Goal: Transaction & Acquisition: Purchase product/service

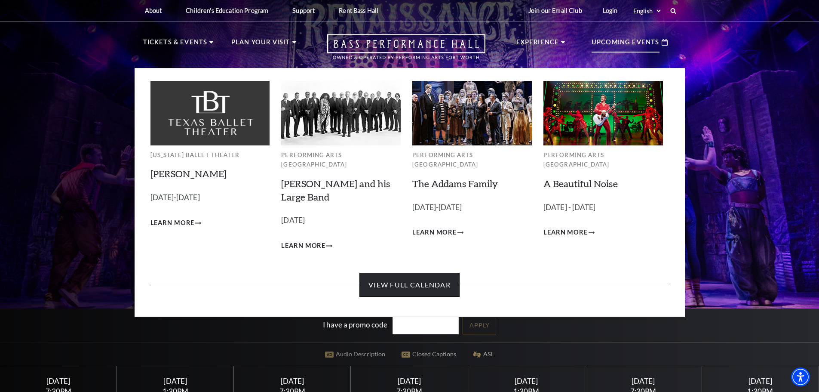
click at [440, 275] on link "View Full Calendar" at bounding box center [410, 285] width 100 height 24
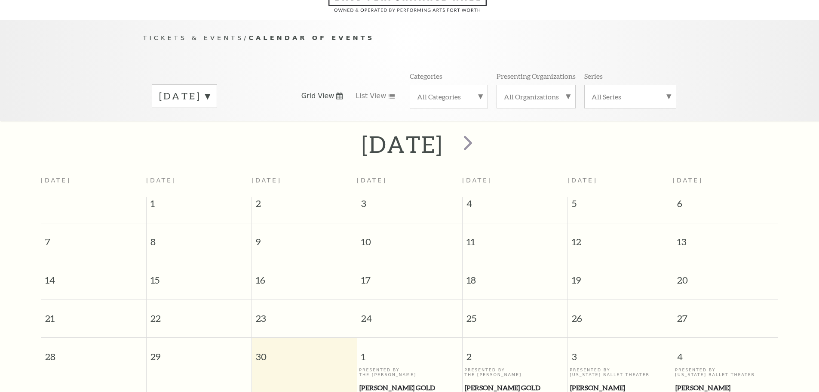
scroll to position [76, 0]
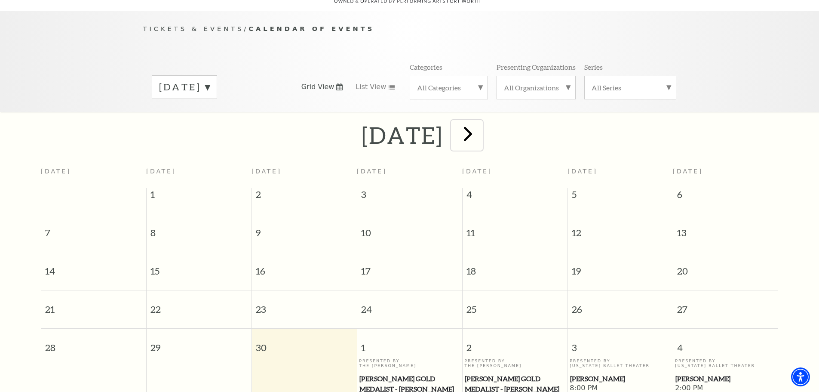
click at [480, 125] on span "next" at bounding box center [468, 133] width 25 height 25
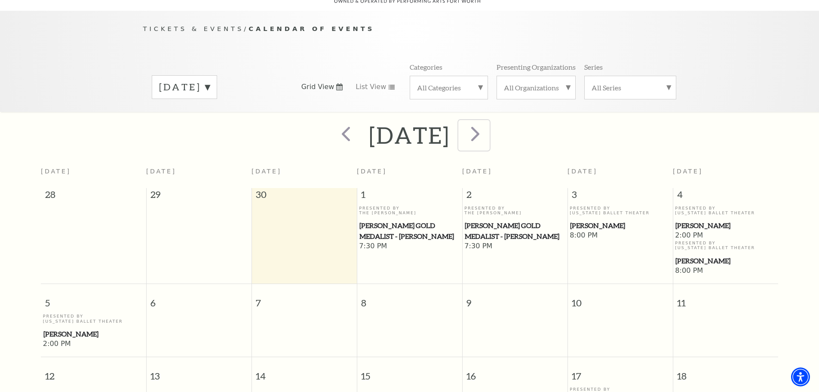
click at [488, 126] on span "next" at bounding box center [475, 133] width 25 height 25
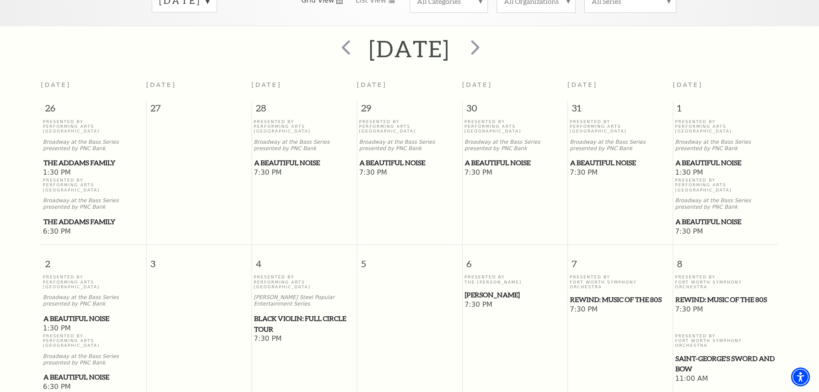
scroll to position [86, 0]
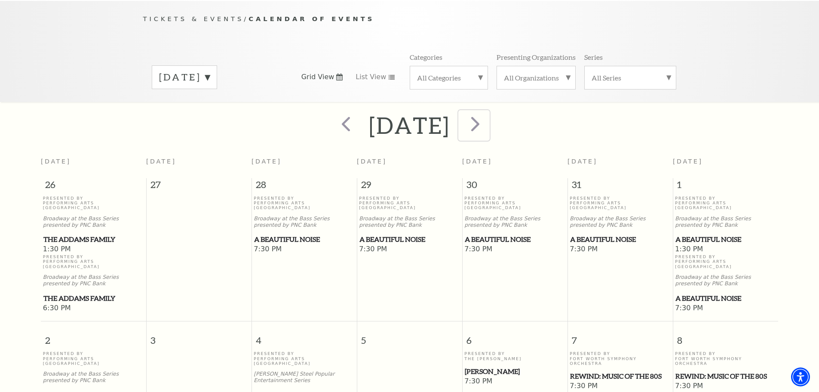
click at [488, 118] on span "next" at bounding box center [475, 123] width 25 height 25
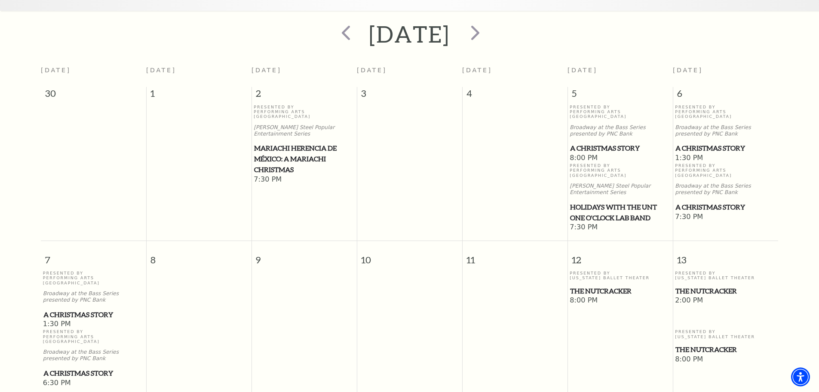
scroll to position [162, 0]
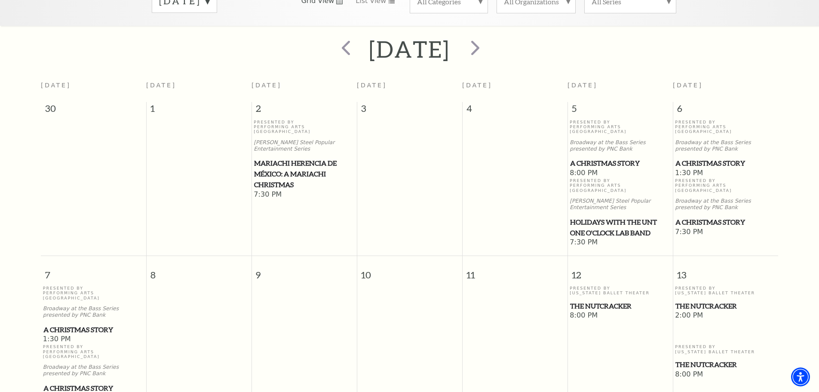
click at [693, 217] on span "A Christmas Story" at bounding box center [726, 222] width 100 height 11
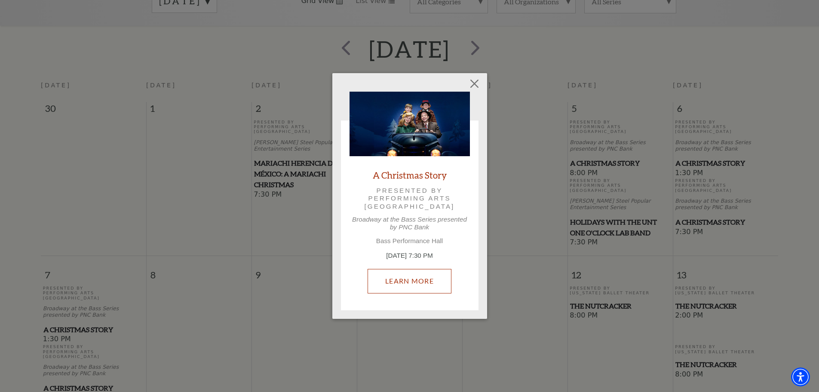
click at [407, 281] on link "Learn More" at bounding box center [410, 281] width 84 height 24
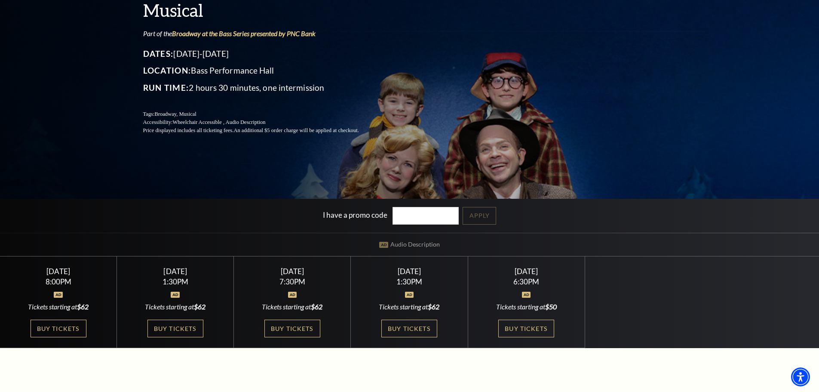
scroll to position [129, 0]
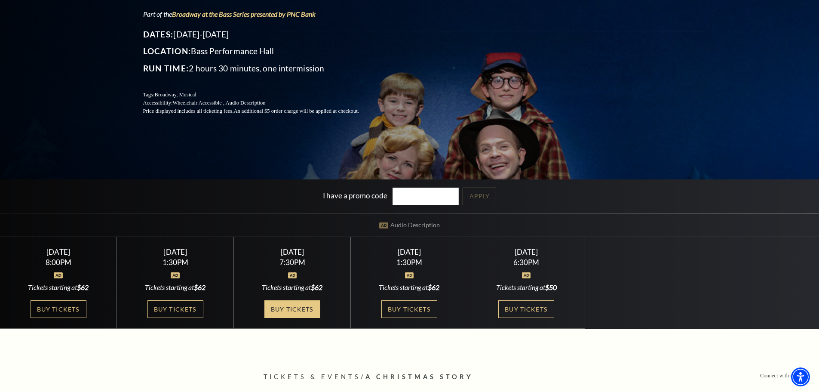
click at [285, 309] on link "Buy Tickets" at bounding box center [293, 309] width 56 height 18
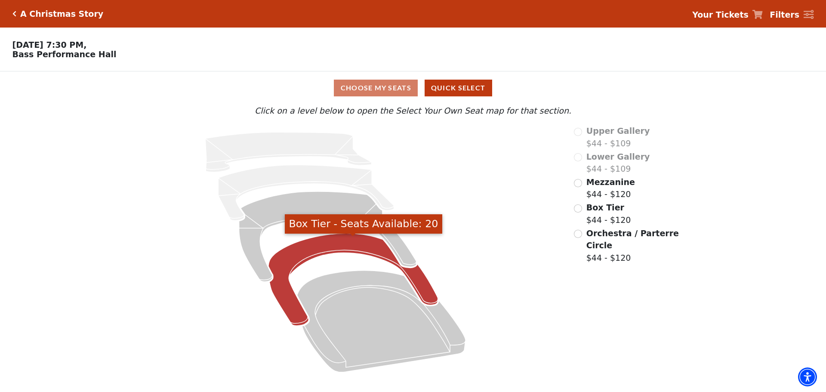
click at [338, 244] on icon "Box Tier - Seats Available: 20" at bounding box center [352, 280] width 169 height 92
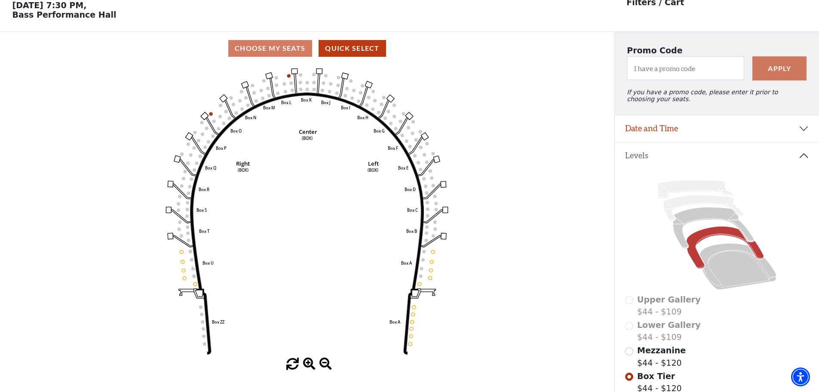
scroll to position [40, 0]
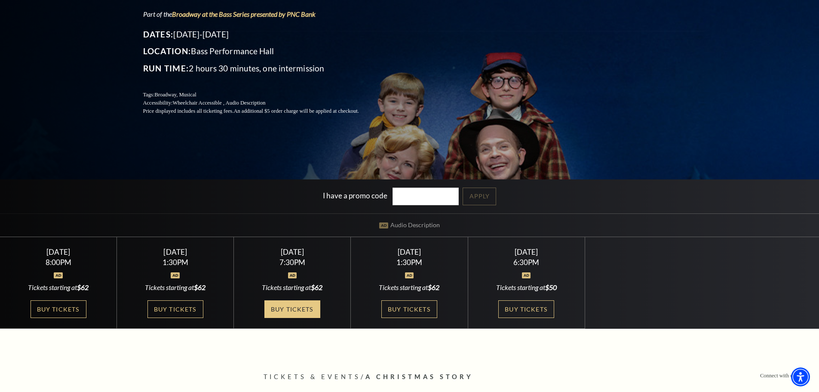
click at [293, 308] on link "Buy Tickets" at bounding box center [293, 309] width 56 height 18
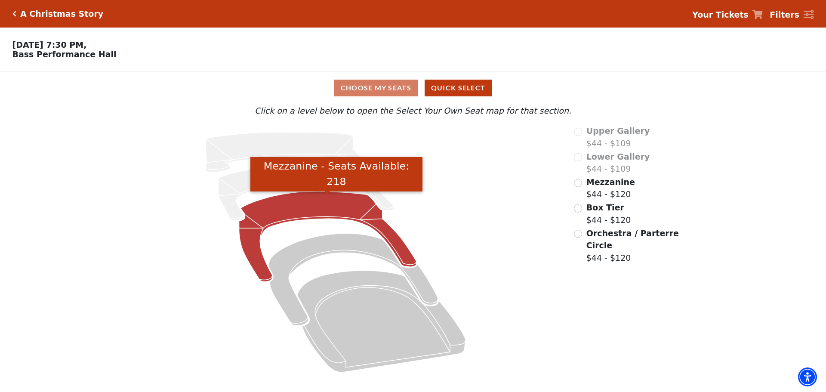
click at [328, 212] on icon "Mezzanine - Seats Available: 218" at bounding box center [327, 236] width 177 height 90
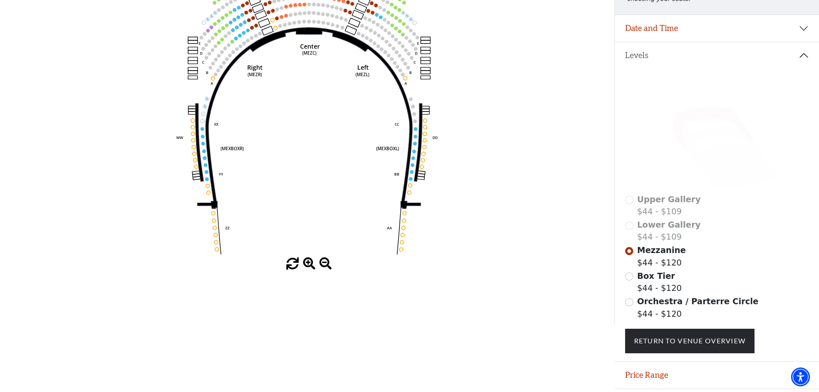
scroll to position [83, 0]
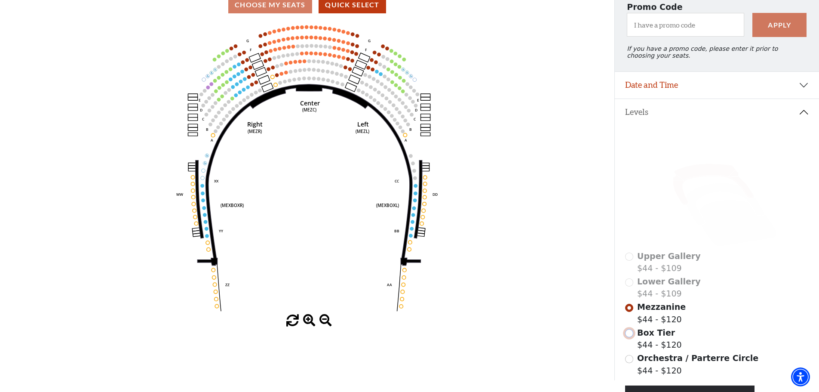
click at [630, 337] on input "Box Tier$44 - $120\a" at bounding box center [629, 333] width 8 height 8
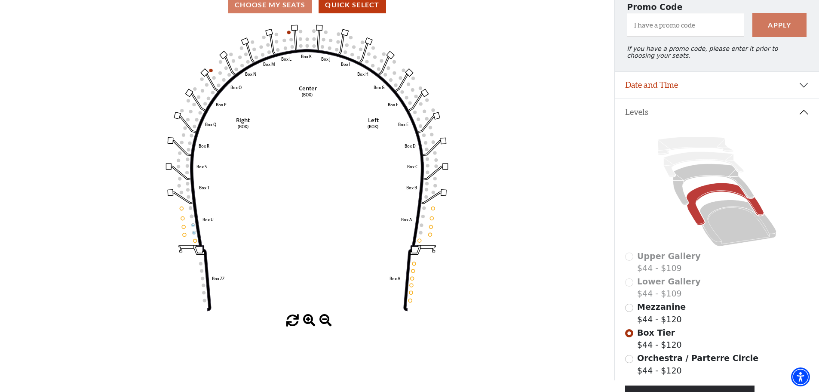
scroll to position [126, 0]
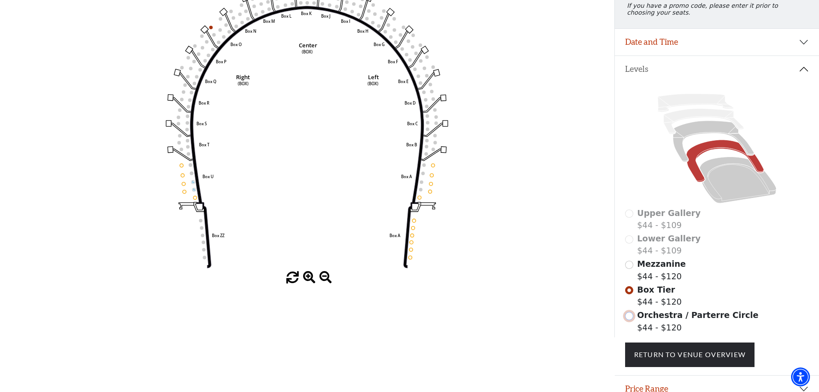
click at [629, 320] on input "Orchestra / Parterre Circle$44 - $120\a" at bounding box center [629, 316] width 8 height 8
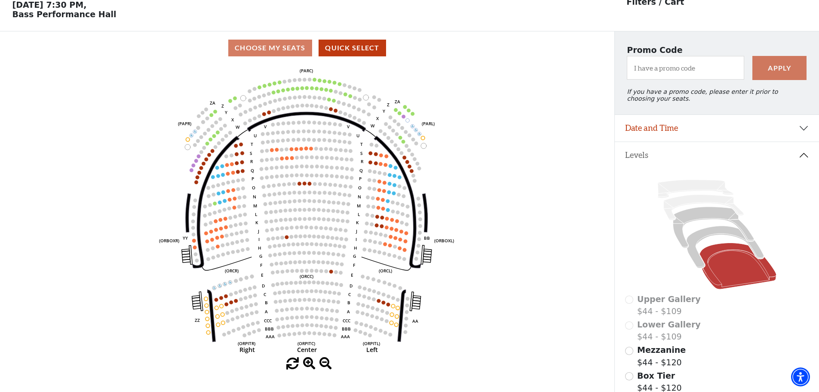
scroll to position [83, 0]
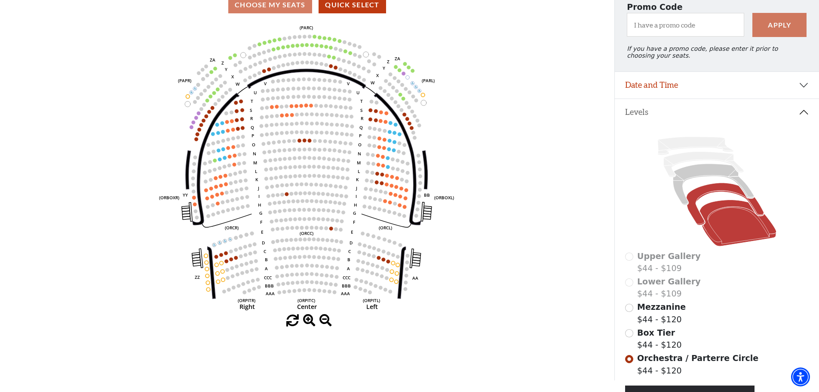
click at [699, 199] on icon at bounding box center [724, 204] width 77 height 42
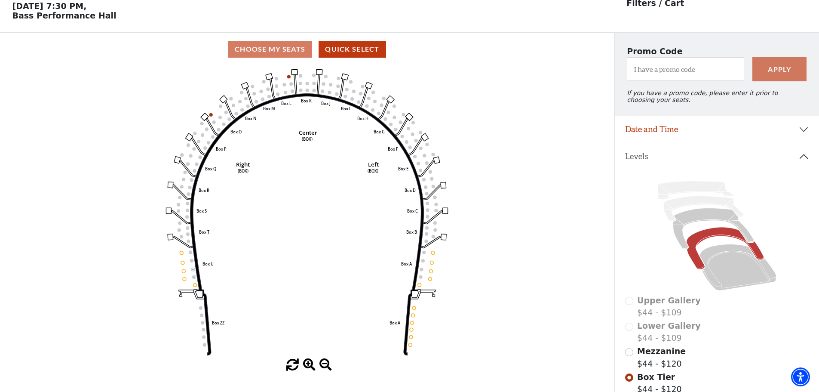
scroll to position [40, 0]
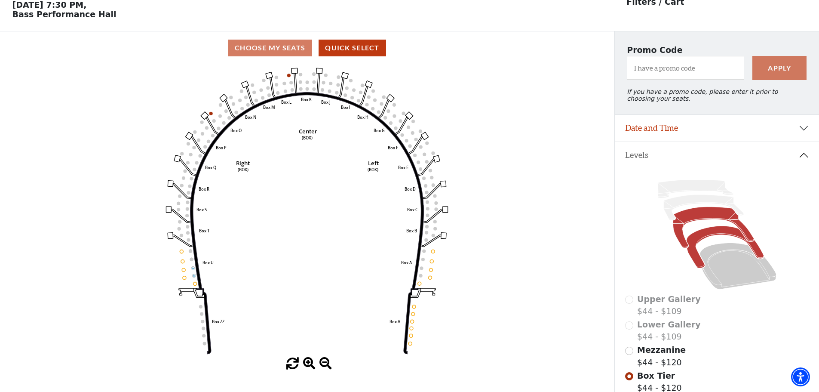
click at [700, 221] on icon at bounding box center [713, 227] width 81 height 41
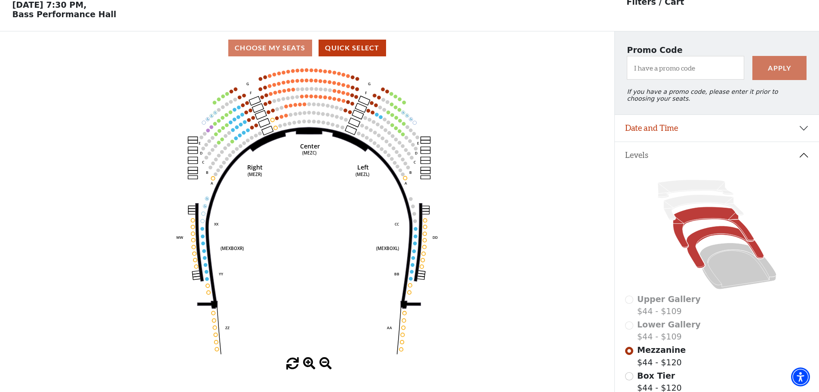
click at [701, 240] on icon at bounding box center [724, 247] width 77 height 42
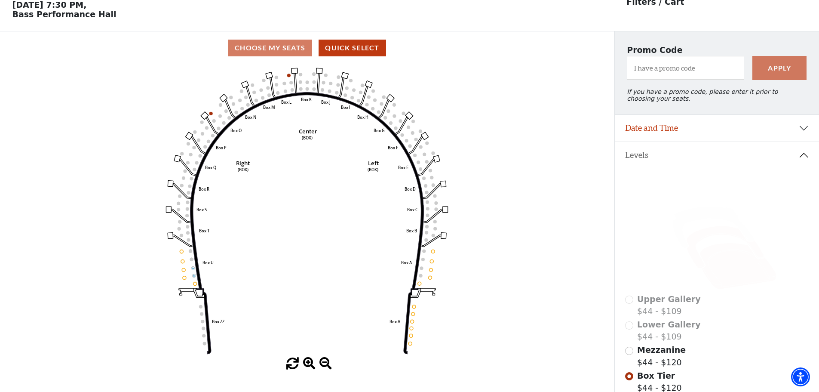
click at [714, 256] on icon at bounding box center [738, 266] width 77 height 46
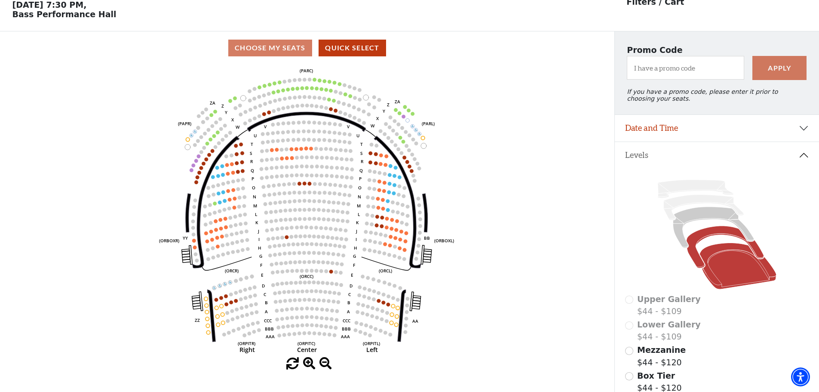
click at [704, 238] on icon at bounding box center [724, 247] width 77 height 42
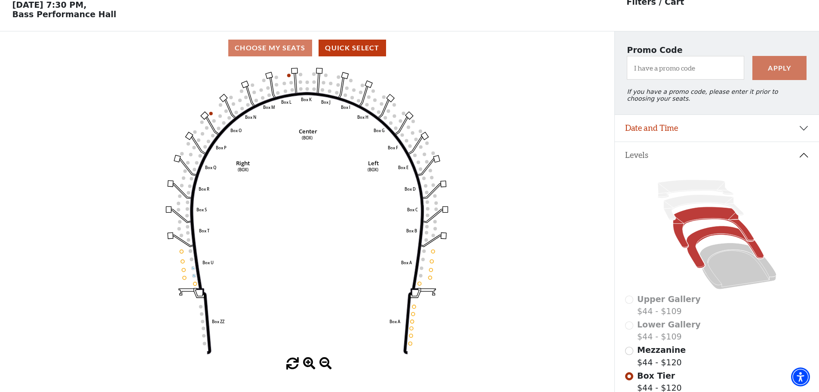
click at [695, 222] on icon at bounding box center [713, 227] width 81 height 41
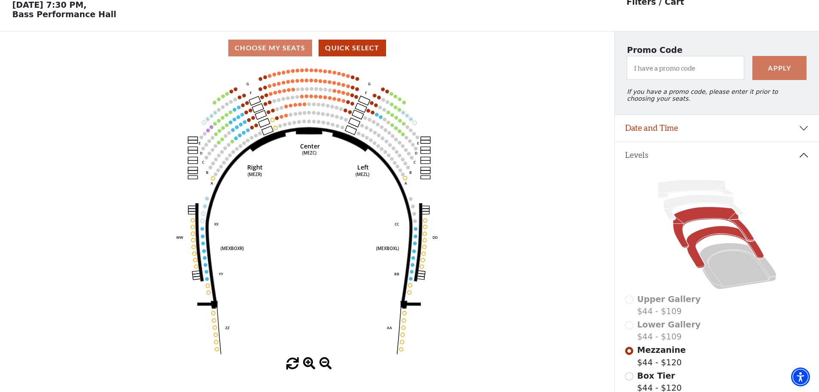
click at [708, 238] on icon at bounding box center [724, 247] width 77 height 42
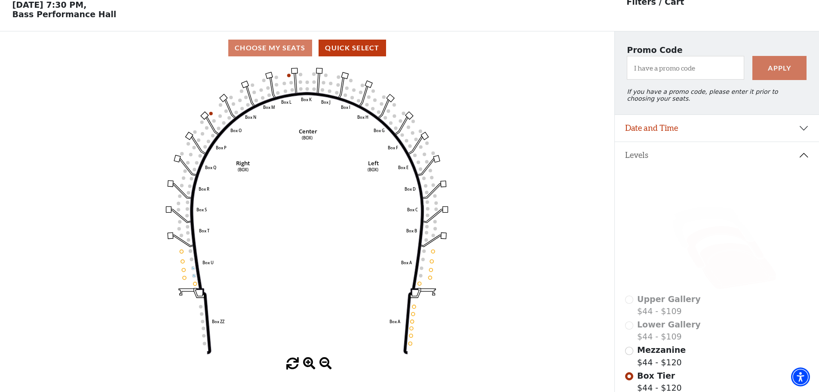
click at [724, 262] on icon at bounding box center [738, 266] width 77 height 46
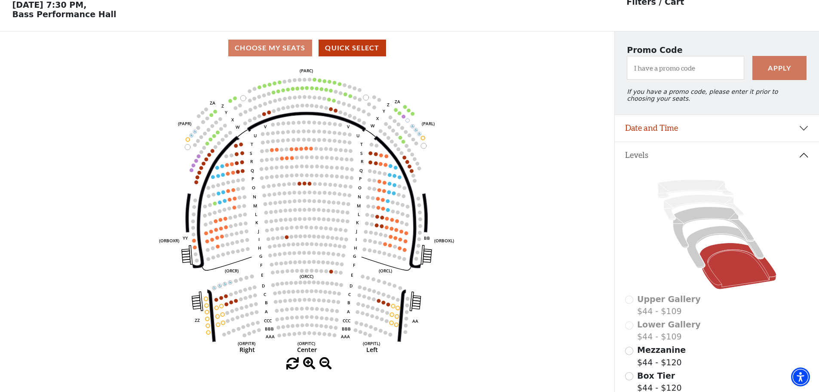
click at [190, 173] on icon "Left (ORPITL) Right (ORPITR) Center (ORPITC) ZZ AA YY BB ZA ZA (ORCL) (ORCR) (O…" at bounding box center [307, 211] width 553 height 293
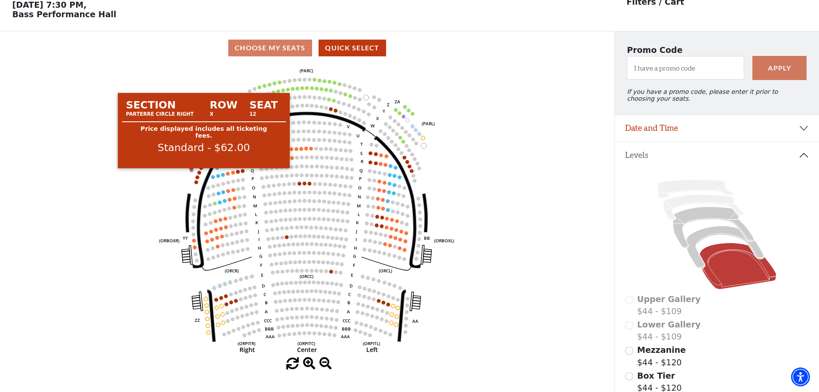
click at [191, 172] on circle at bounding box center [192, 170] width 4 height 4
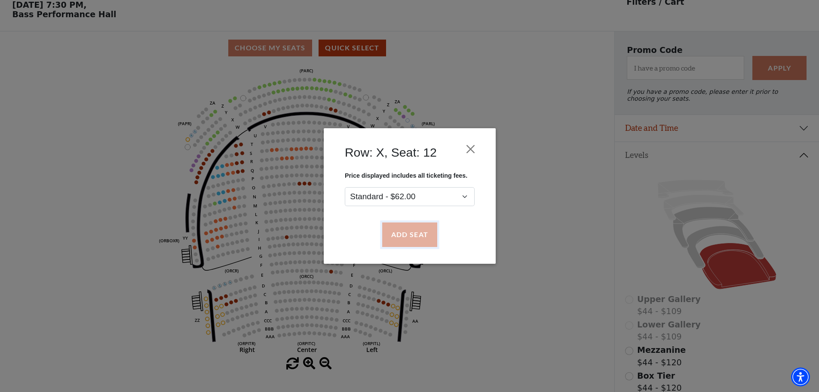
click at [414, 237] on button "Add Seat" at bounding box center [409, 235] width 55 height 24
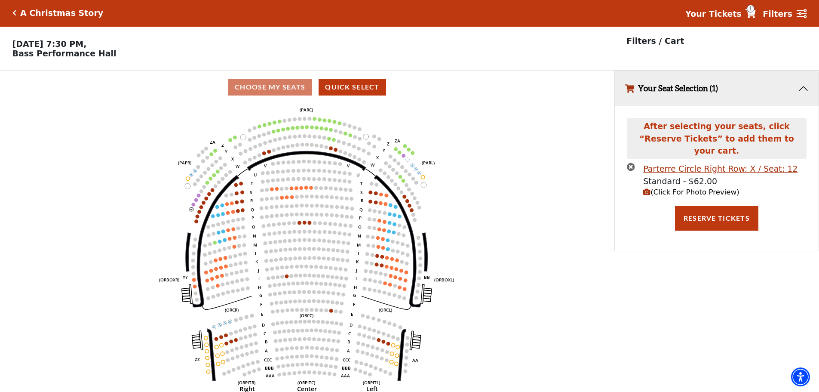
scroll to position [0, 0]
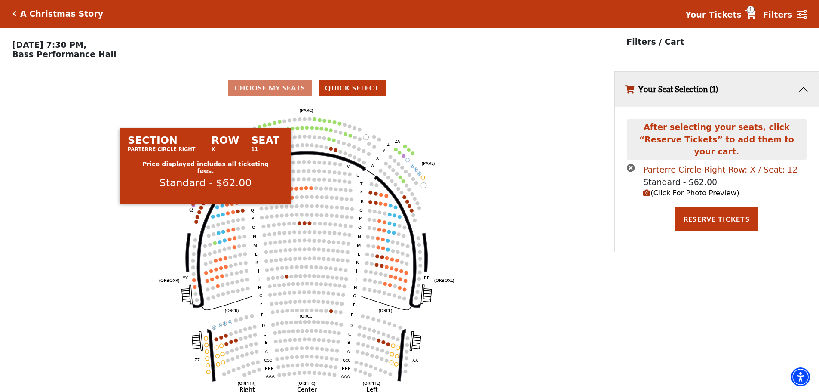
click at [193, 207] on circle at bounding box center [194, 205] width 4 height 4
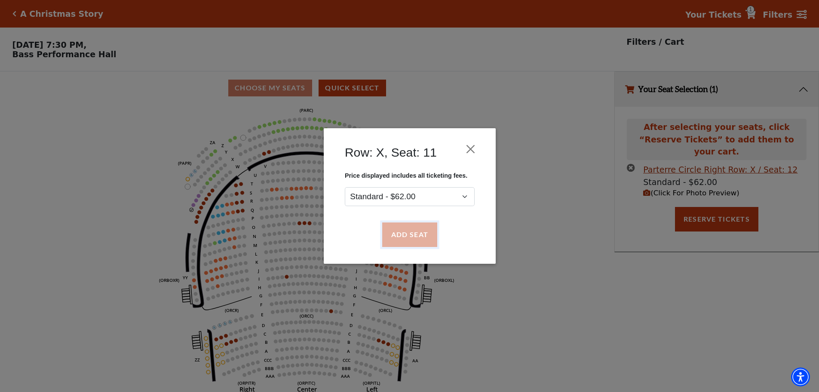
click at [407, 235] on button "Add Seat" at bounding box center [409, 235] width 55 height 24
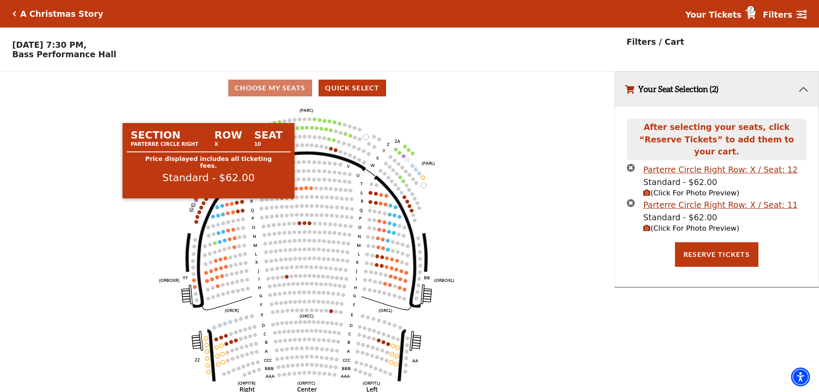
click at [195, 202] on circle at bounding box center [196, 200] width 4 height 4
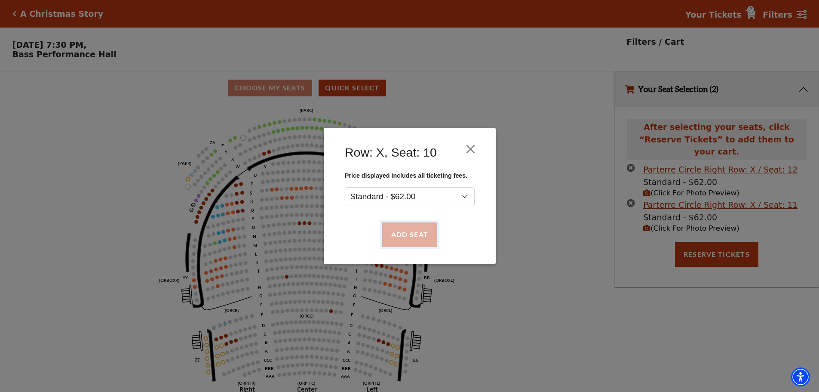
click at [409, 234] on button "Add Seat" at bounding box center [409, 235] width 55 height 24
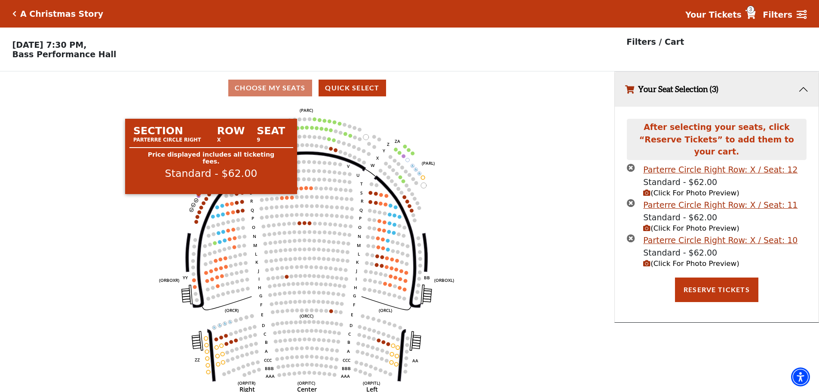
click at [198, 198] on circle at bounding box center [199, 196] width 4 height 4
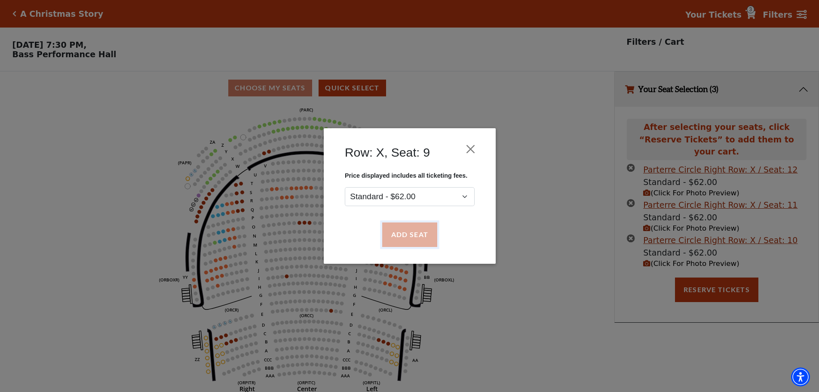
click at [426, 237] on button "Add Seat" at bounding box center [409, 235] width 55 height 24
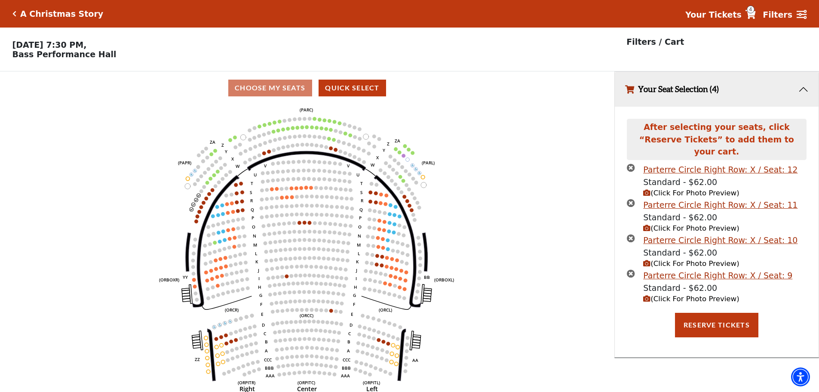
click at [674, 295] on span "(Click For Photo Preview)" at bounding box center [691, 299] width 96 height 8
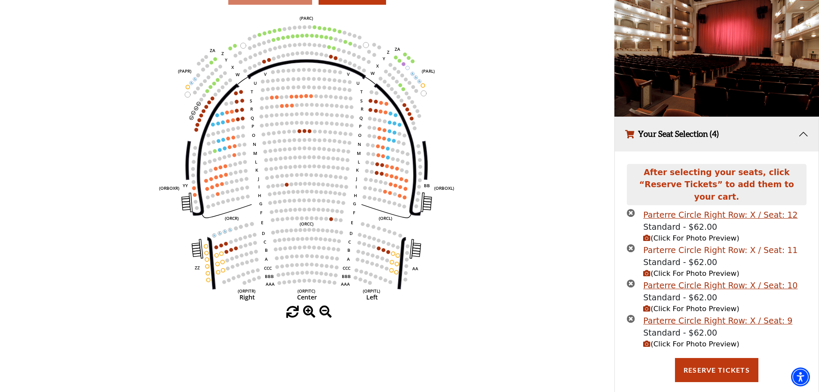
scroll to position [94, 0]
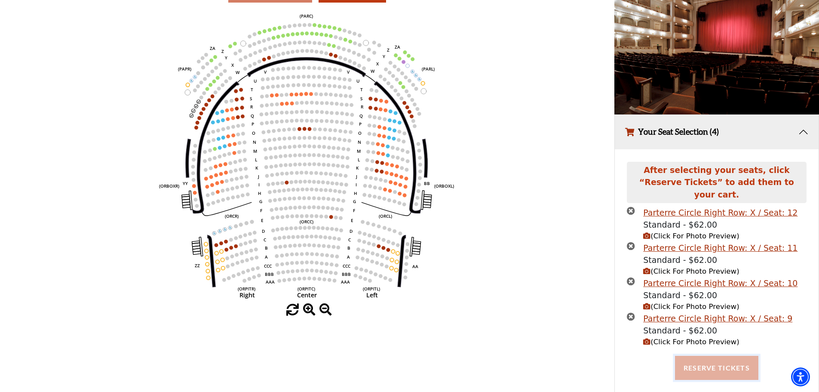
click at [724, 362] on button "Reserve Tickets" at bounding box center [716, 368] width 83 height 24
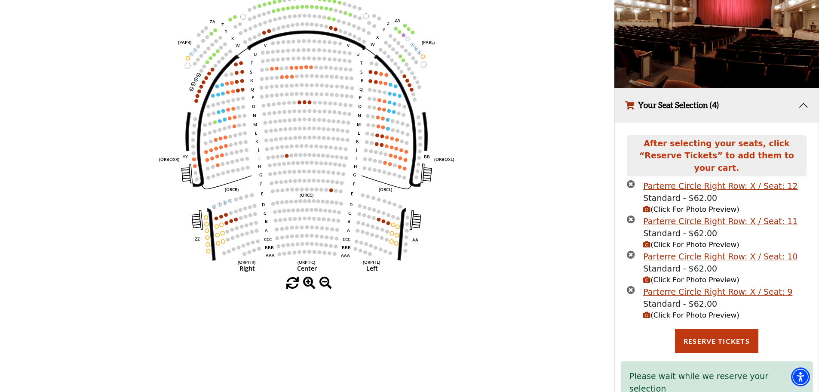
scroll to position [132, 0]
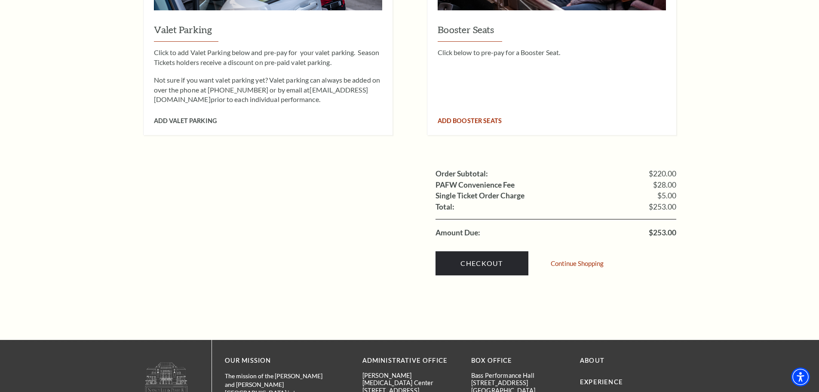
scroll to position [817, 0]
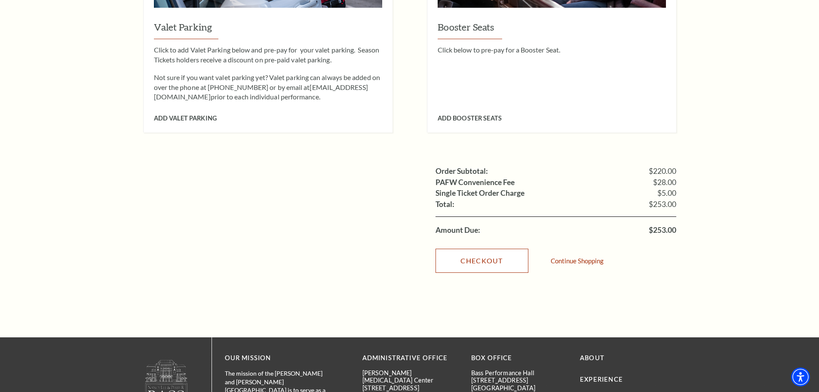
click at [491, 249] on link "Checkout" at bounding box center [482, 261] width 93 height 24
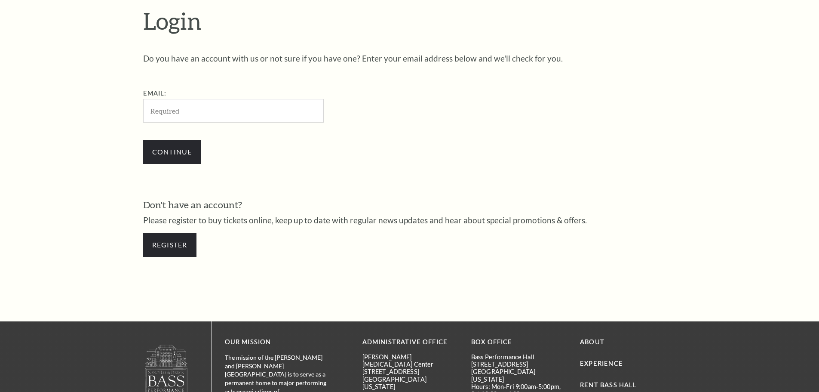
scroll to position [288, 0]
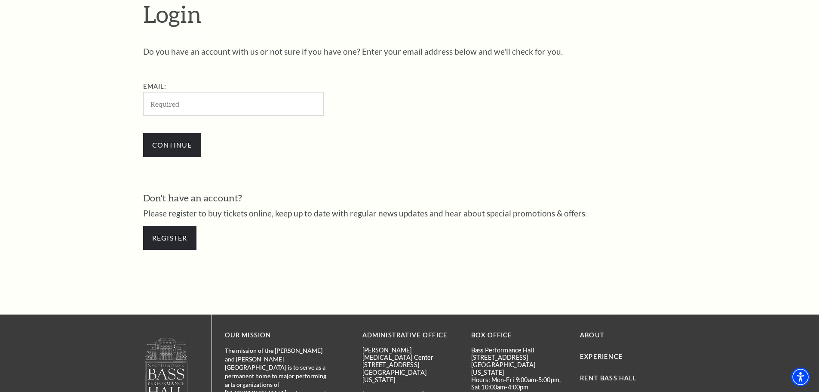
click at [201, 103] on input "Email:" at bounding box center [233, 104] width 181 height 24
type input "q"
type input "[EMAIL_ADDRESS][DOMAIN_NAME]"
click at [183, 143] on input "Continue" at bounding box center [172, 145] width 58 height 24
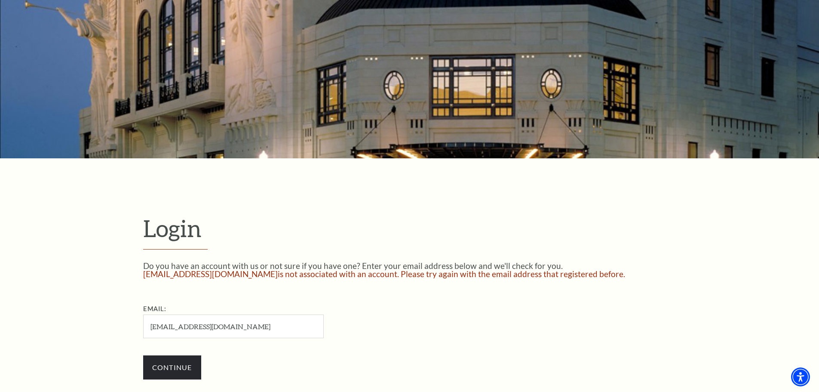
scroll to position [192, 0]
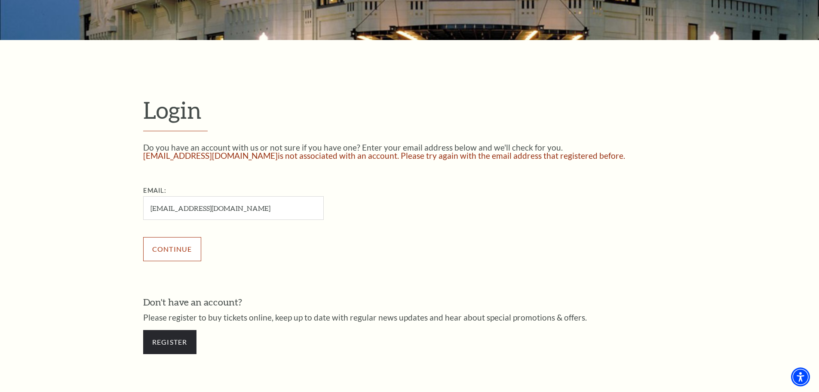
click at [169, 252] on input "Continue" at bounding box center [172, 249] width 58 height 24
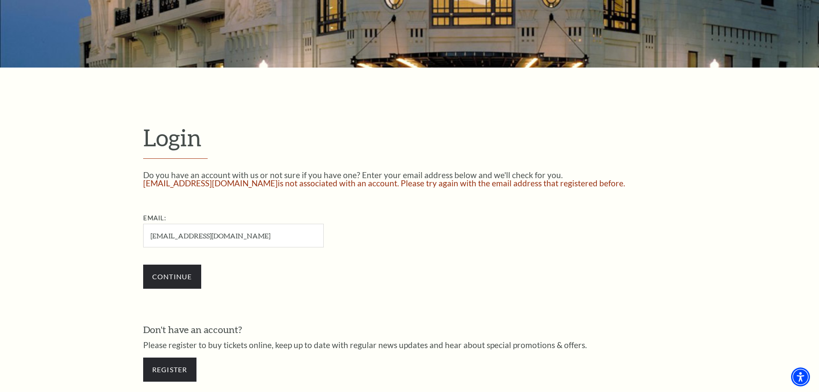
scroll to position [192, 0]
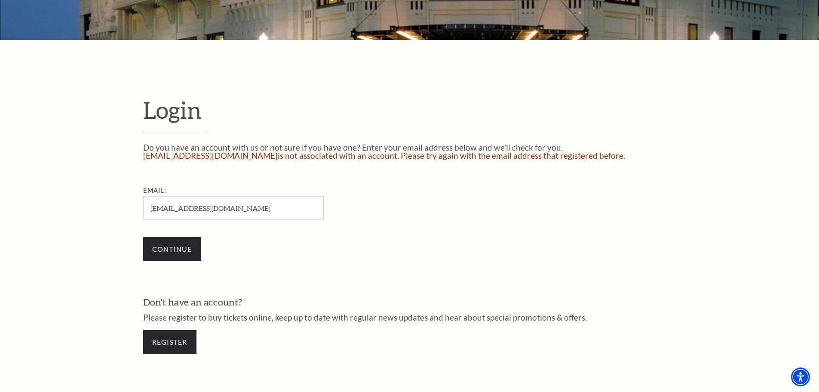
drag, startPoint x: 228, startPoint y: 210, endPoint x: 96, endPoint y: 211, distance: 132.1
click at [95, 211] on form "Login Do you have an account with us or not sure if you have one? Enter your em…" at bounding box center [409, 229] width 819 height 379
type input "[EMAIL_ADDRESS][DOMAIN_NAME]"
click at [170, 253] on input "Continue" at bounding box center [172, 249] width 58 height 24
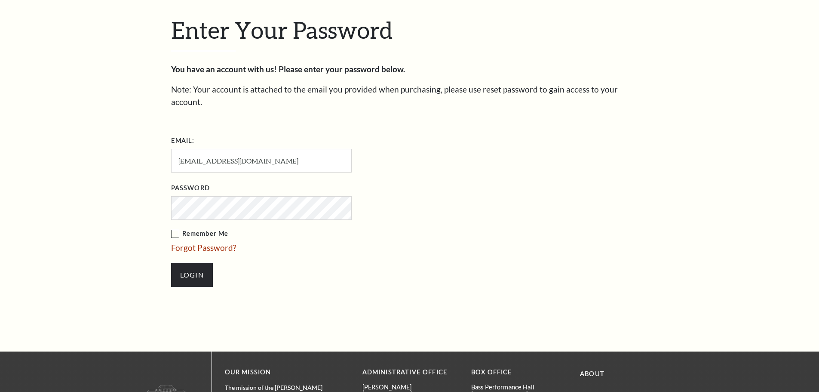
scroll to position [296, 0]
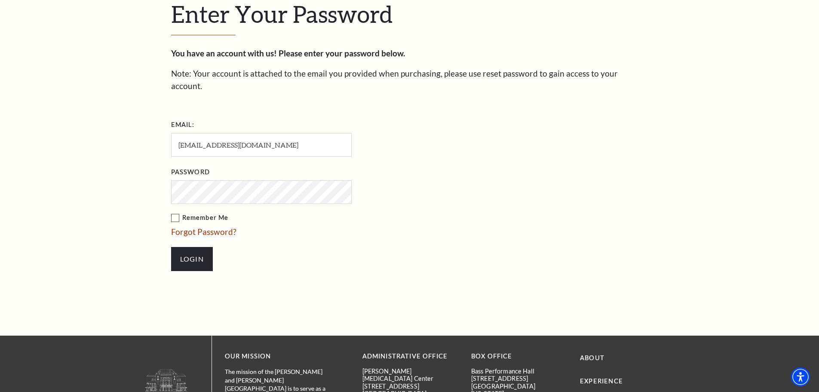
click at [175, 212] on label "Remember Me" at bounding box center [304, 217] width 267 height 11
click at [0, 0] on input "Remember Me" at bounding box center [0, 0] width 0 height 0
click at [195, 247] on input "Login" at bounding box center [192, 259] width 42 height 24
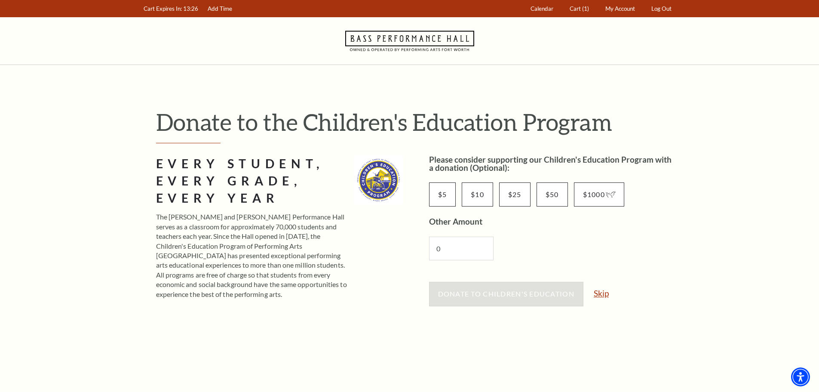
click at [605, 294] on link "Skip" at bounding box center [601, 293] width 15 height 8
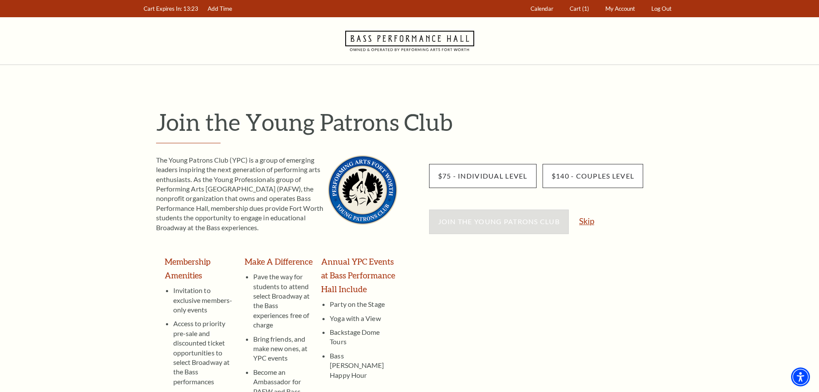
click at [590, 220] on link "Skip" at bounding box center [586, 221] width 15 height 8
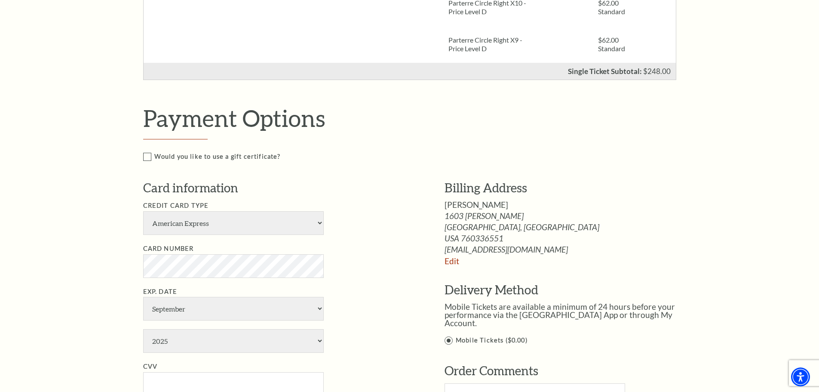
scroll to position [387, 0]
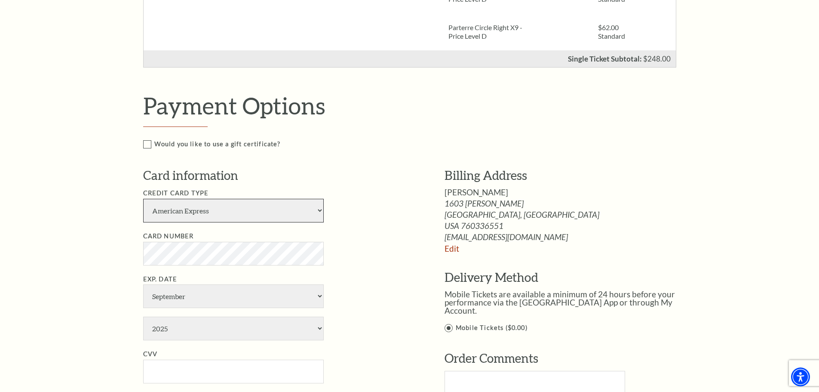
click at [319, 211] on select "American Express Visa Master Card Discover" at bounding box center [233, 211] width 181 height 24
select select "24"
click at [143, 199] on select "American Express Visa Master Card Discover" at bounding box center [233, 211] width 181 height 24
click at [316, 295] on select "January February March April May June July August September October November De…" at bounding box center [233, 296] width 181 height 24
select select "10"
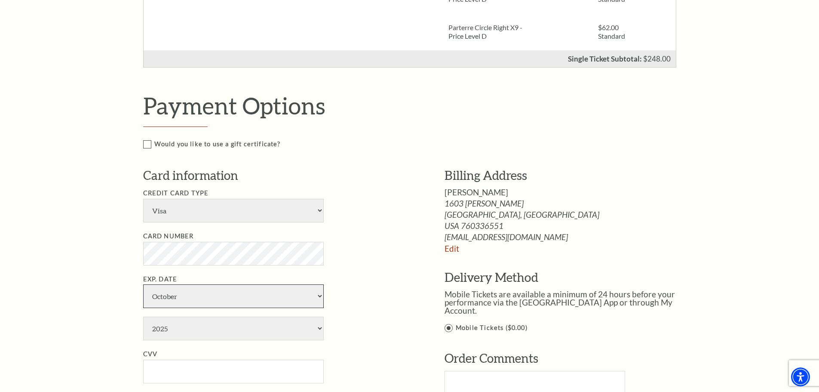
click at [143, 284] on select "January February March April May June July August September October November De…" at bounding box center [233, 296] width 181 height 24
click at [317, 329] on select "2025 2026 2027 2028 2029 2030 2031 2032 2033 2034" at bounding box center [233, 329] width 181 height 24
select select "2029"
click at [143, 317] on select "2025 2026 2027 2028 2029 2030 2031 2032 2033 2034" at bounding box center [233, 329] width 181 height 24
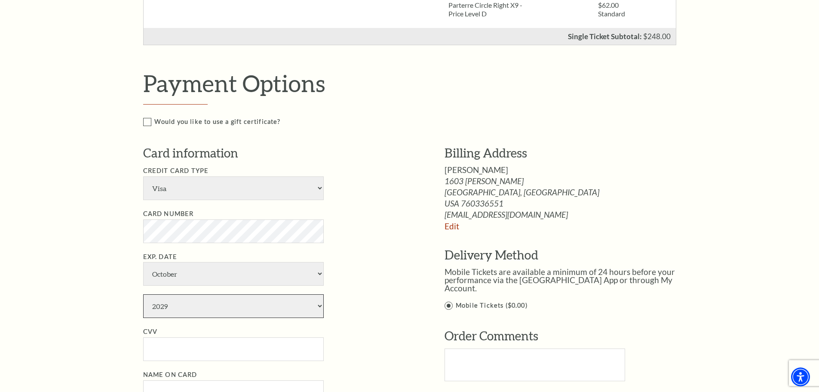
scroll to position [430, 0]
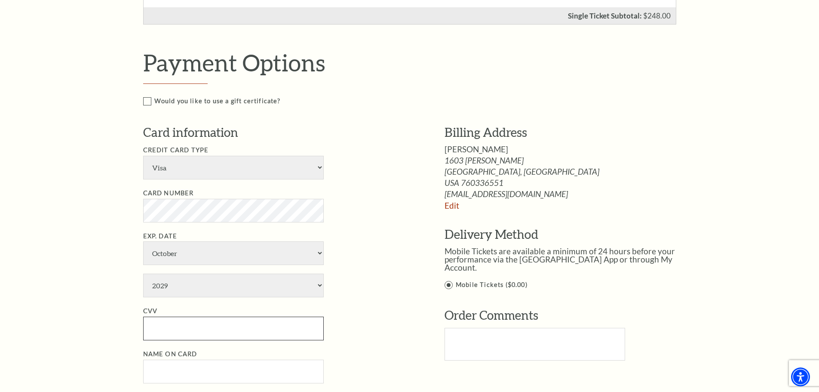
click at [236, 324] on input "CVV" at bounding box center [233, 329] width 181 height 24
type input "219"
click at [160, 367] on input "Name on Card" at bounding box center [233, 372] width 181 height 24
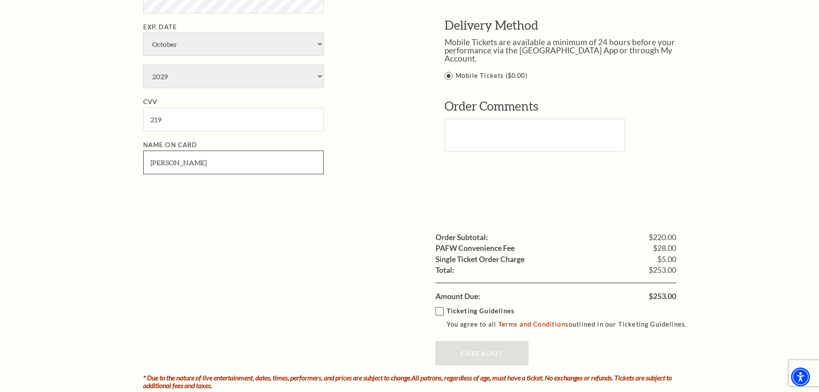
scroll to position [688, 0]
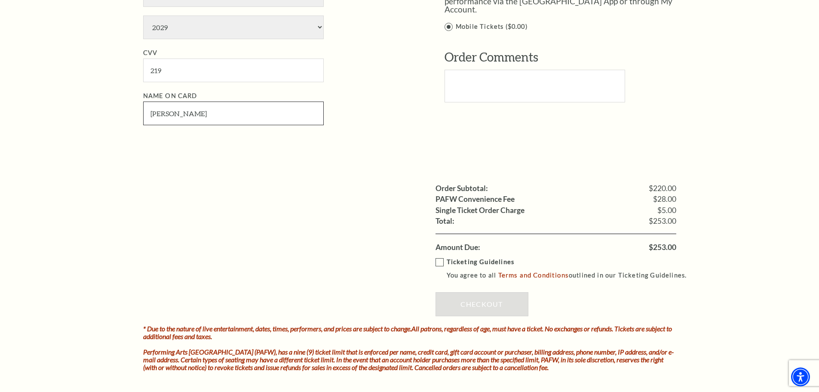
type input "Lana G Dawson"
click at [440, 262] on label "Ticketing Guidelines You agree to all Terms and Conditions outlined in our Tick…" at bounding box center [565, 269] width 259 height 24
click at [0, 0] on input "Ticketing Guidelines You agree to all Terms and Conditions outlined in our Tick…" at bounding box center [0, 0] width 0 height 0
click at [482, 307] on link "Checkout" at bounding box center [482, 304] width 93 height 24
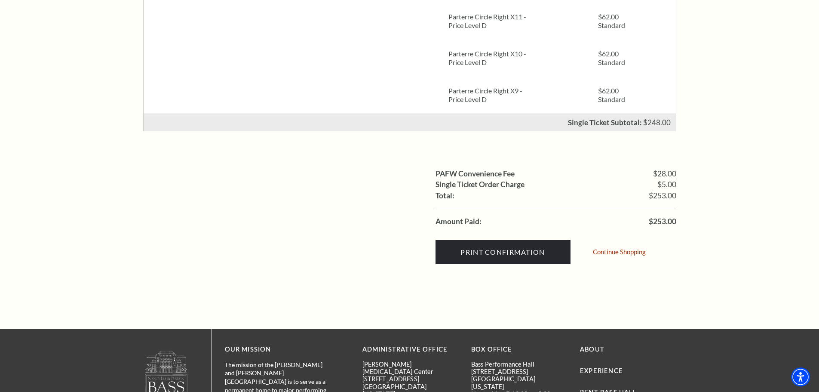
scroll to position [301, 0]
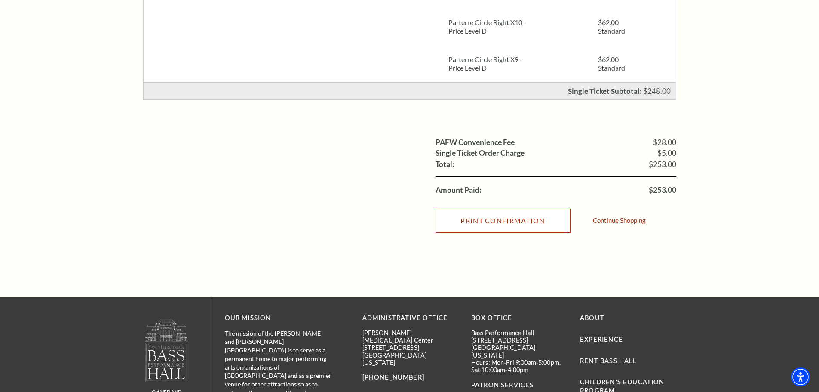
click at [499, 219] on input "Print Confirmation" at bounding box center [503, 221] width 135 height 24
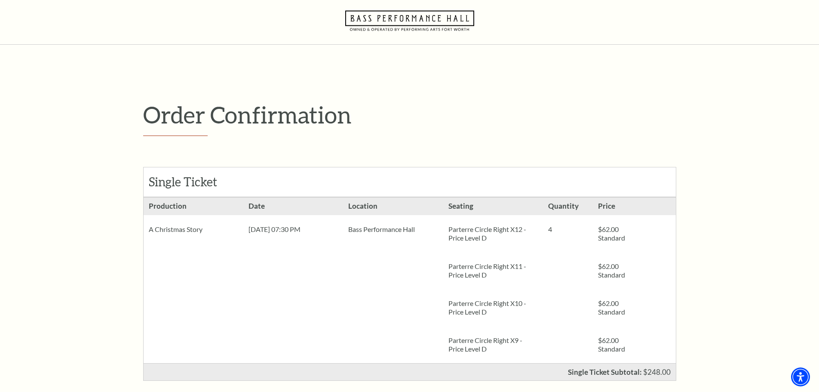
scroll to position [0, 0]
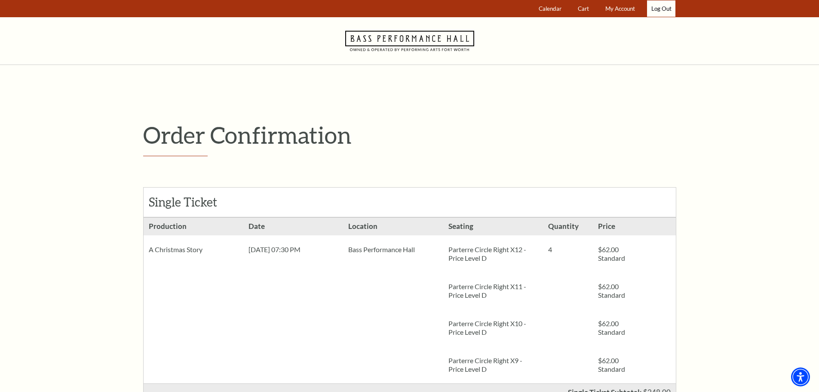
click at [662, 7] on link "Log Out" at bounding box center [661, 8] width 28 height 17
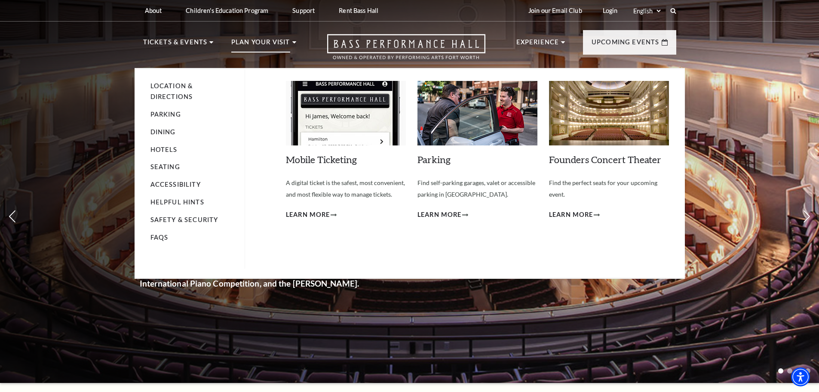
click at [171, 171] on li "Seating" at bounding box center [194, 167] width 86 height 11
click at [170, 167] on link "Seating" at bounding box center [166, 166] width 30 height 7
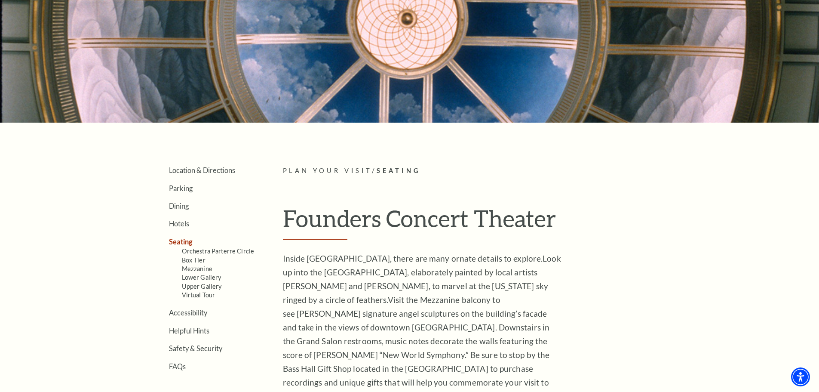
scroll to position [129, 0]
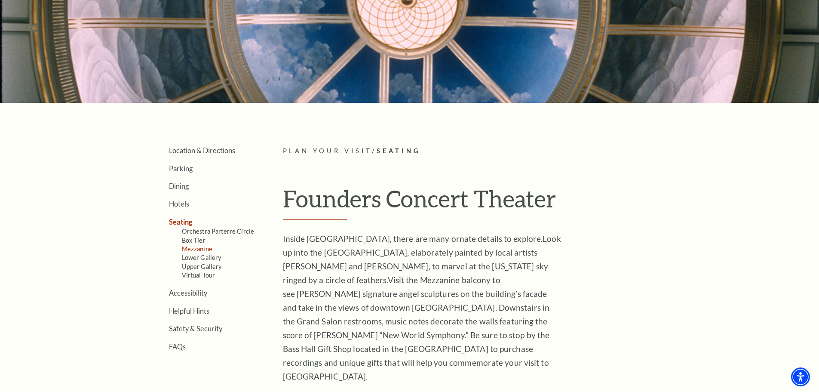
click at [197, 251] on link "Mezzanine" at bounding box center [197, 248] width 31 height 7
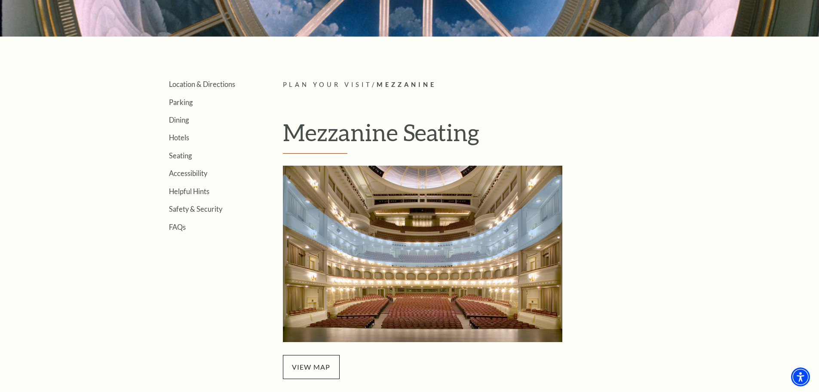
scroll to position [215, 0]
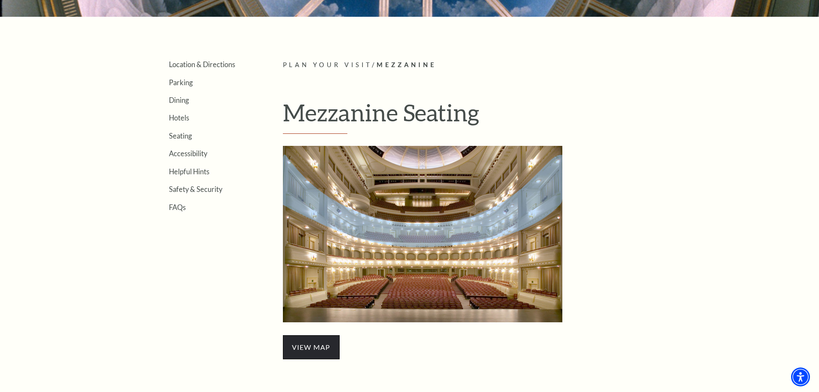
click at [310, 350] on span "view map" at bounding box center [311, 347] width 57 height 24
click at [186, 134] on link "Seating" at bounding box center [180, 136] width 23 height 8
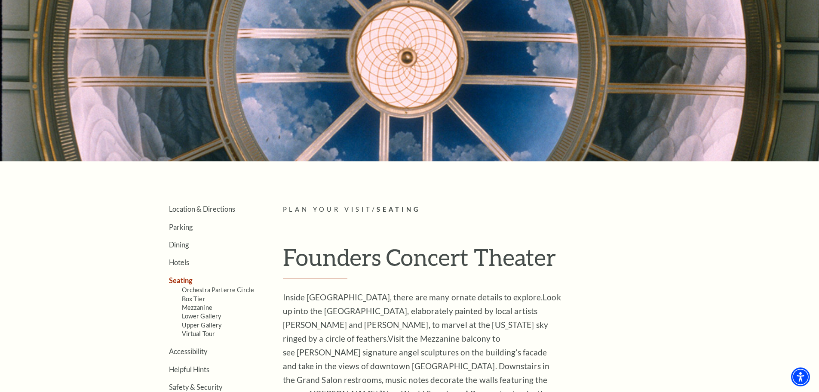
scroll to position [215, 0]
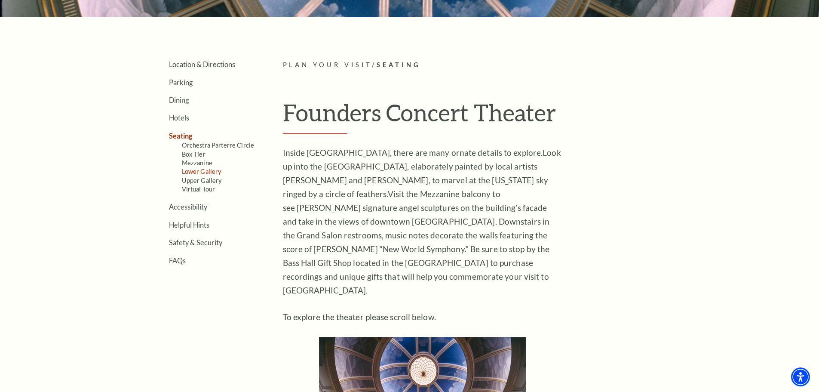
click at [208, 172] on link "Lower Gallery" at bounding box center [202, 171] width 40 height 7
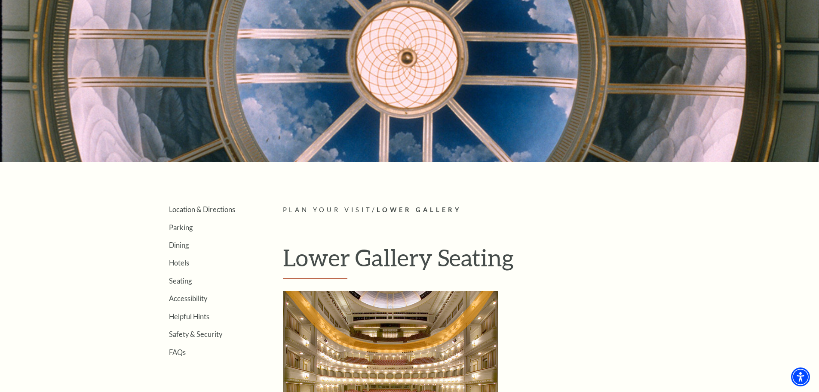
scroll to position [172, 0]
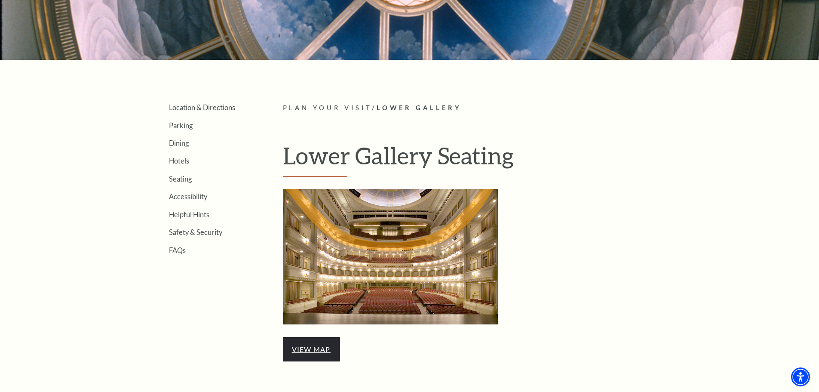
click at [315, 346] on link "view map" at bounding box center [311, 349] width 39 height 8
click at [185, 180] on link "Seating" at bounding box center [180, 179] width 23 height 8
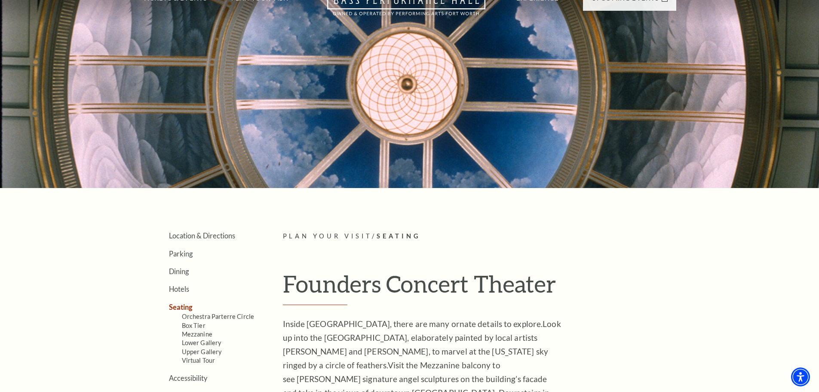
scroll to position [172, 0]
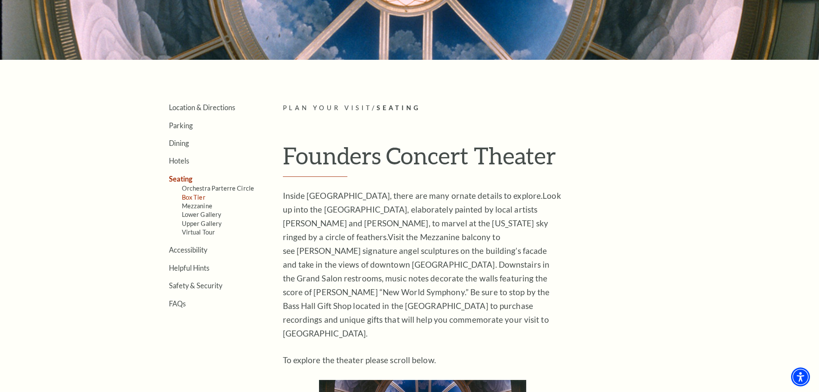
click at [198, 198] on link "Box Tier" at bounding box center [194, 197] width 24 height 7
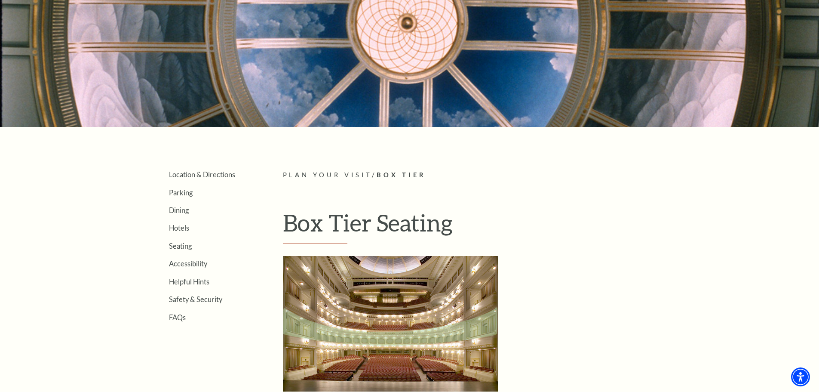
scroll to position [258, 0]
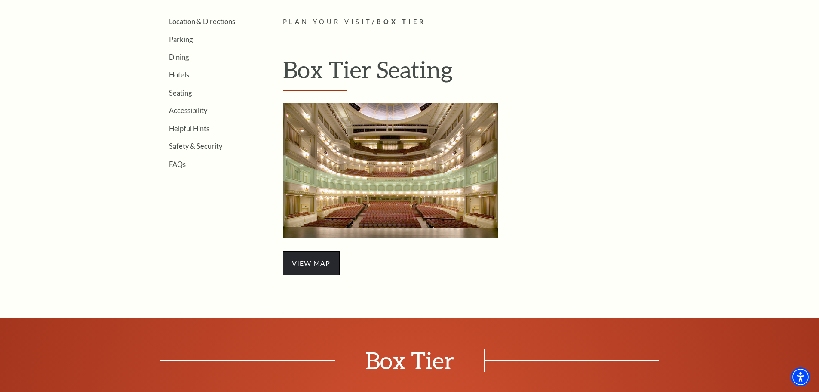
click at [314, 264] on span "view map" at bounding box center [311, 263] width 57 height 24
click at [181, 92] on link "Seating" at bounding box center [180, 93] width 23 height 8
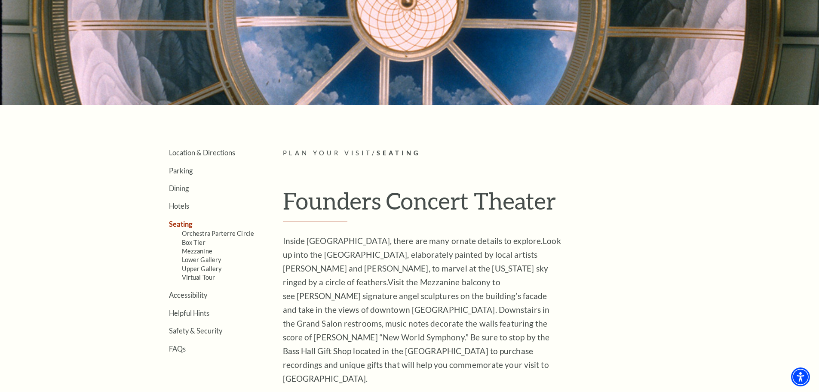
scroll to position [129, 0]
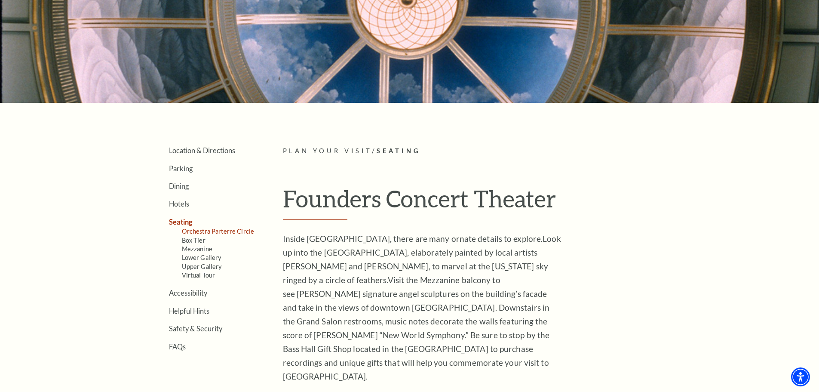
click at [223, 232] on link "Orchestra Parterre Circle" at bounding box center [218, 231] width 73 height 7
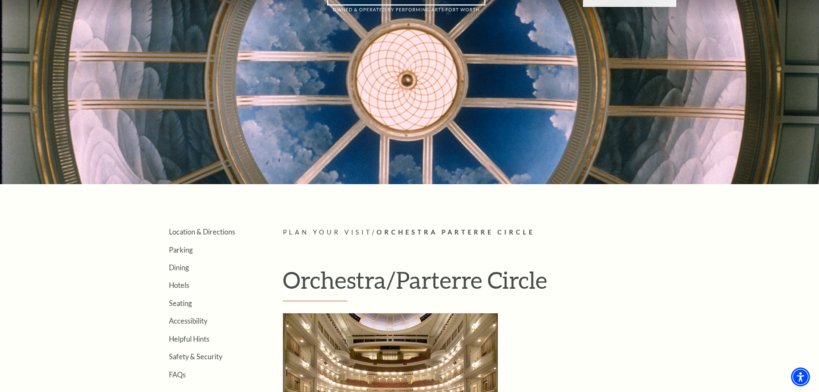
scroll to position [215, 0]
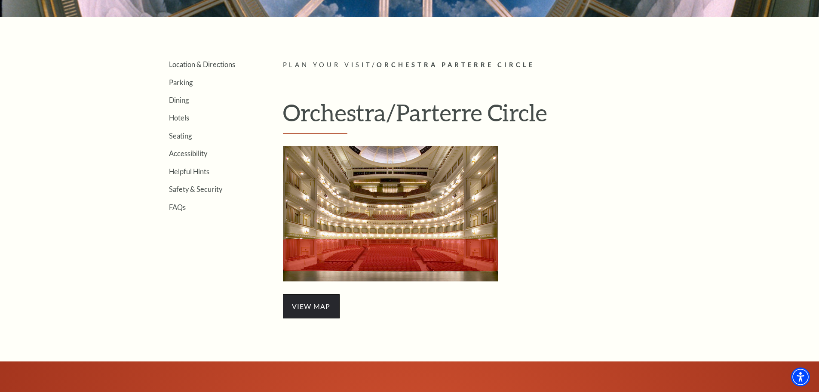
click at [296, 307] on span "view map" at bounding box center [311, 306] width 57 height 24
